Goal: Information Seeking & Learning: Learn about a topic

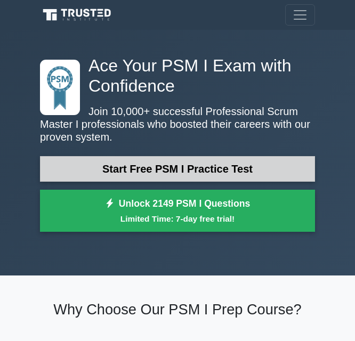
click at [175, 175] on link "Start Free PSM I Practice Test" at bounding box center [177, 169] width 275 height 26
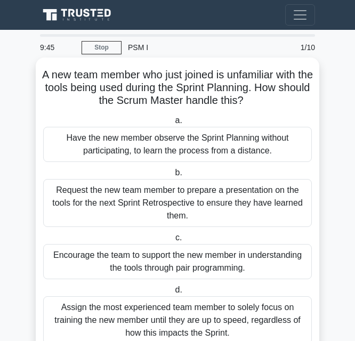
click at [236, 143] on div "Have the new member observe the Sprint Planning without participating, to learn…" at bounding box center [177, 144] width 268 height 35
click at [173, 124] on input "a. Have the new member observe the Sprint Planning without participating, to le…" at bounding box center [173, 120] width 0 height 7
